Goal: Task Accomplishment & Management: Use online tool/utility

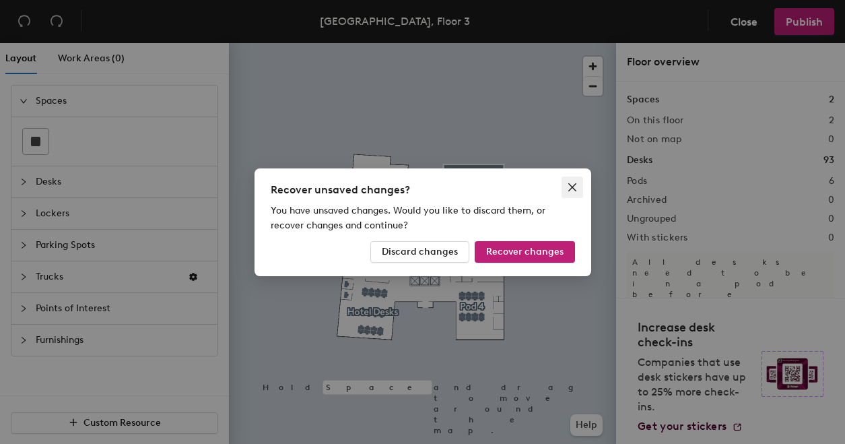
click at [568, 188] on icon "close" at bounding box center [572, 187] width 11 height 11
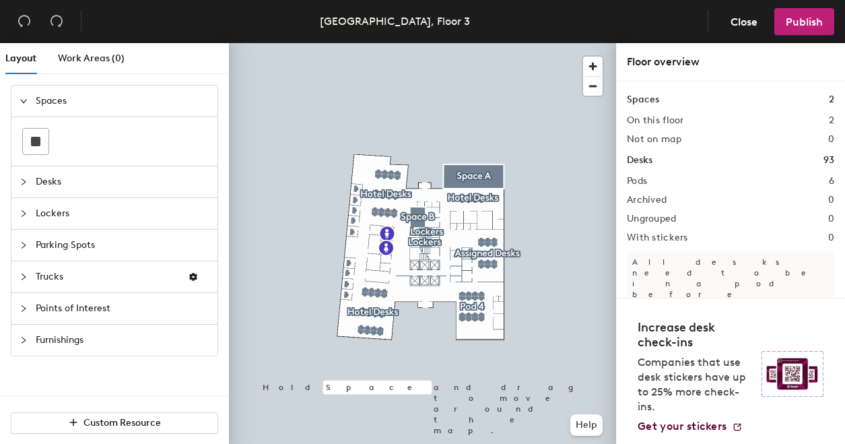
click at [28, 179] on div at bounding box center [28, 181] width 16 height 15
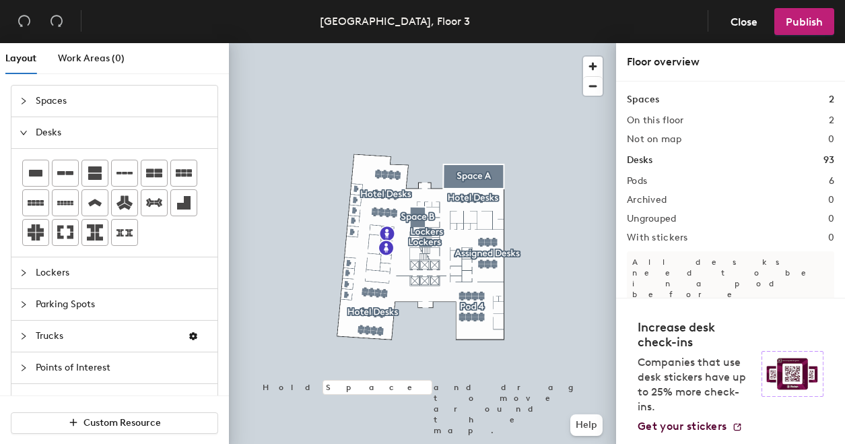
click at [24, 269] on icon "collapsed" at bounding box center [24, 273] width 8 height 8
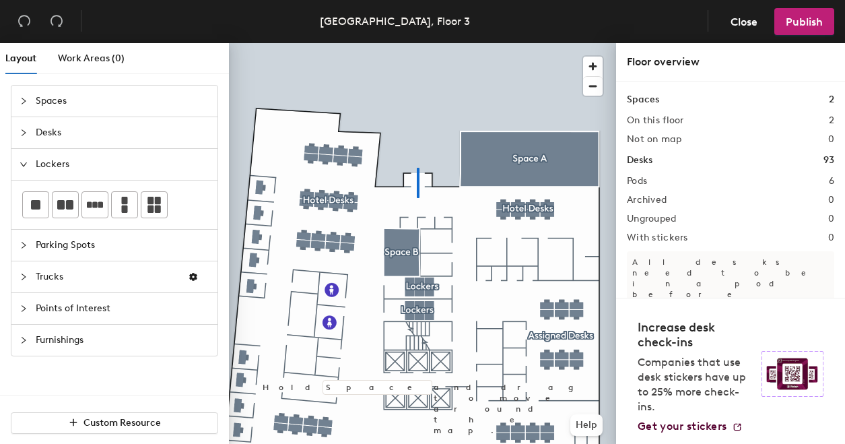
click at [418, 43] on div at bounding box center [422, 43] width 387 height 0
click at [744, 24] on span "Close" at bounding box center [744, 21] width 27 height 13
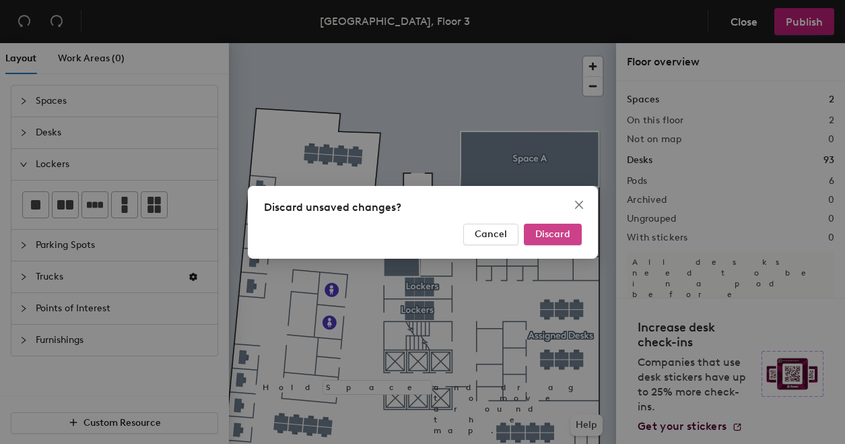
click at [550, 233] on span "Discard" at bounding box center [552, 233] width 35 height 11
